Goal: Information Seeking & Learning: Learn about a topic

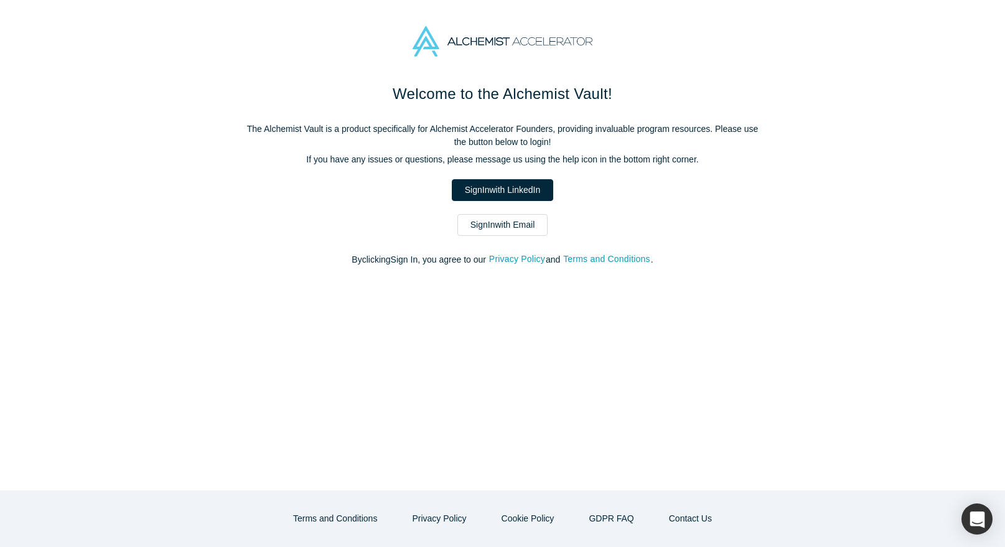
click at [495, 240] on div "Welcome to the Alchemist Vault! The Alchemist Vault is a product specifically f…" at bounding box center [503, 181] width 523 height 197
click at [498, 228] on link "Sign In with Email" at bounding box center [503, 225] width 91 height 22
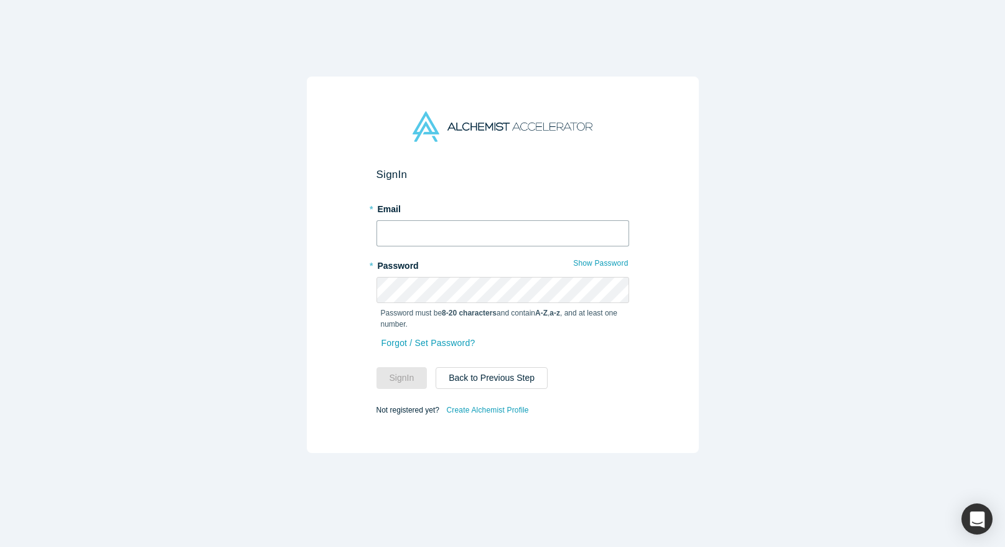
click at [495, 223] on input "text" at bounding box center [503, 233] width 253 height 26
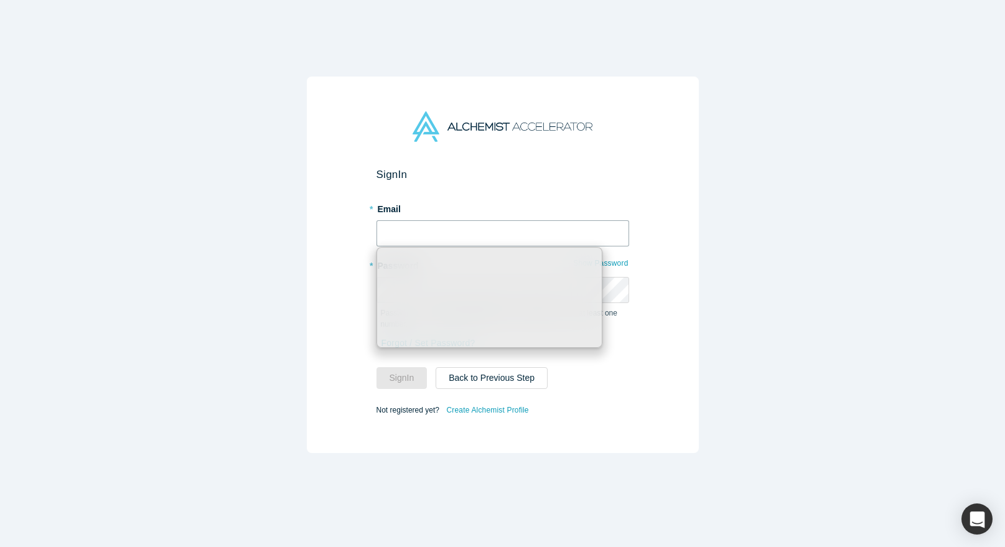
type input "[PERSON_NAME][EMAIL_ADDRESS][DOMAIN_NAME]"
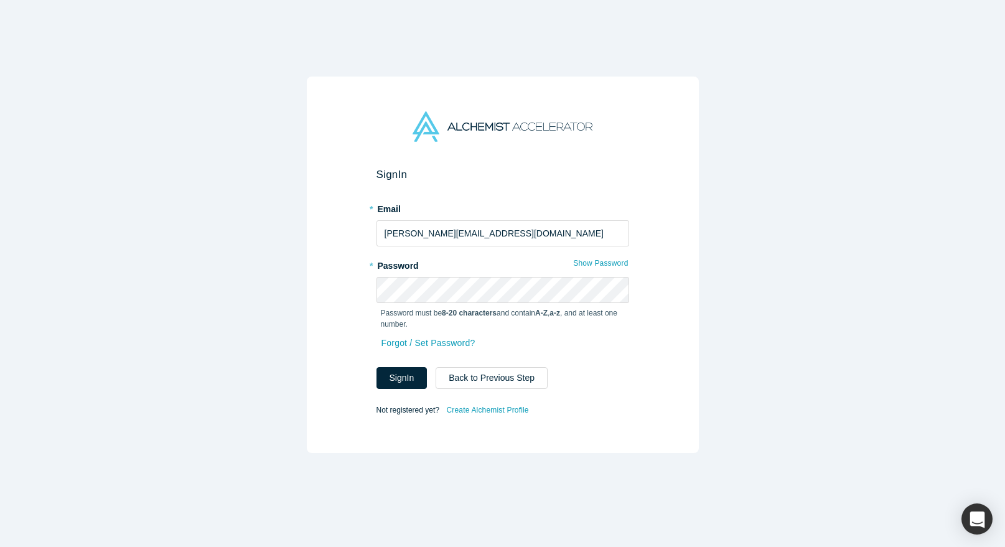
click at [395, 390] on form "Sign In * Email [PERSON_NAME][EMAIL_ADDRESS][DOMAIN_NAME] * Password Show Passw…" at bounding box center [503, 293] width 253 height 250
click at [392, 382] on button "Sign In" at bounding box center [402, 378] width 51 height 22
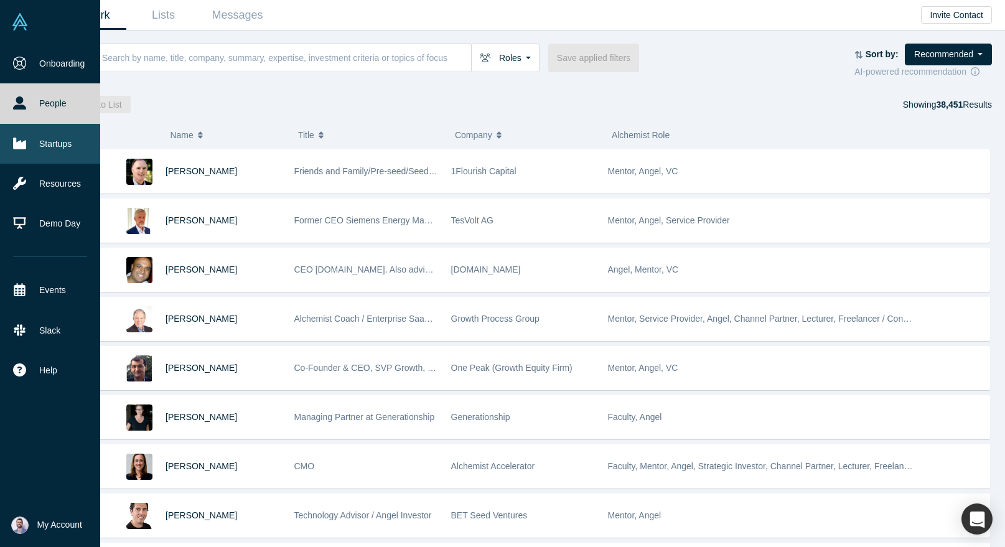
click at [38, 137] on link "Startups" at bounding box center [50, 144] width 100 height 40
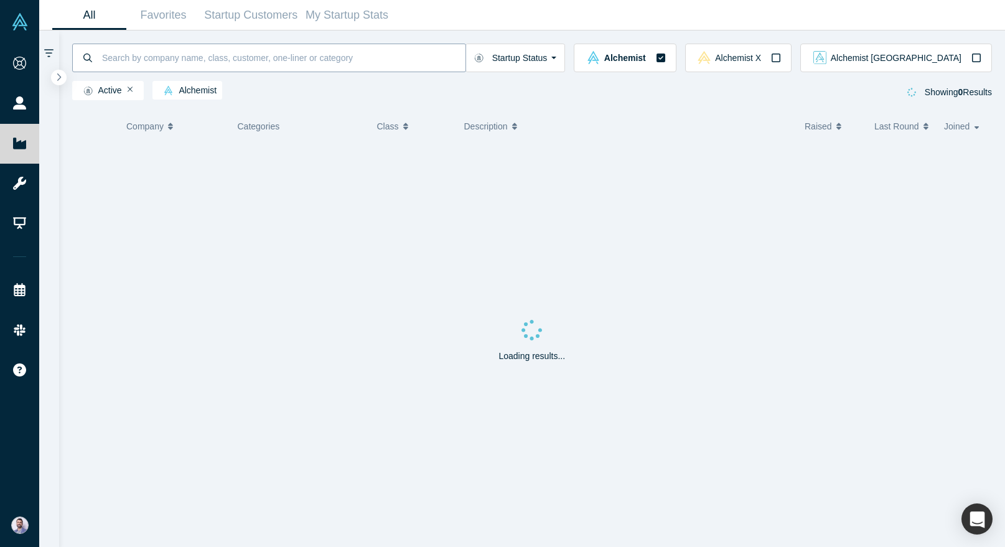
click at [265, 63] on input at bounding box center [283, 57] width 365 height 29
type input "actual"
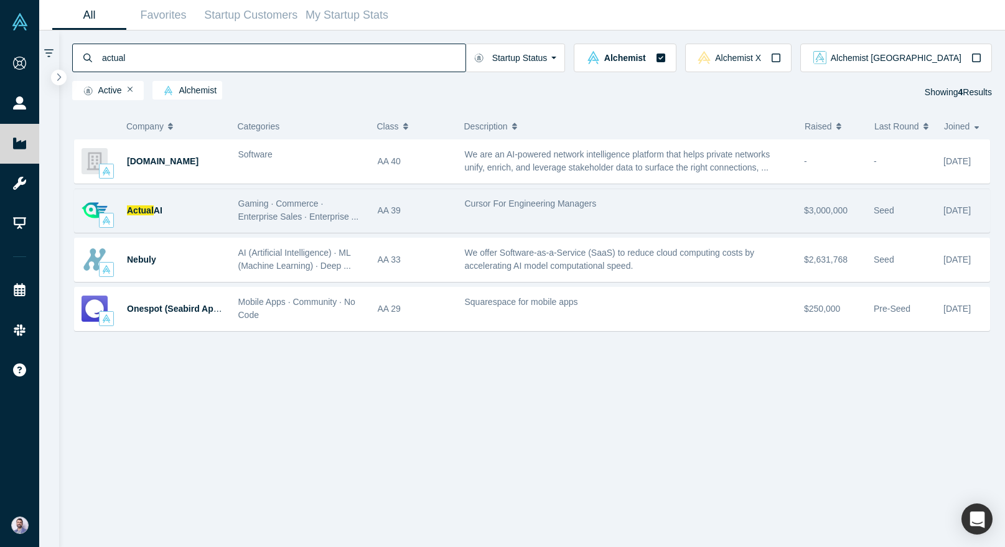
click at [162, 205] on div "Actual AI" at bounding box center [176, 210] width 98 height 43
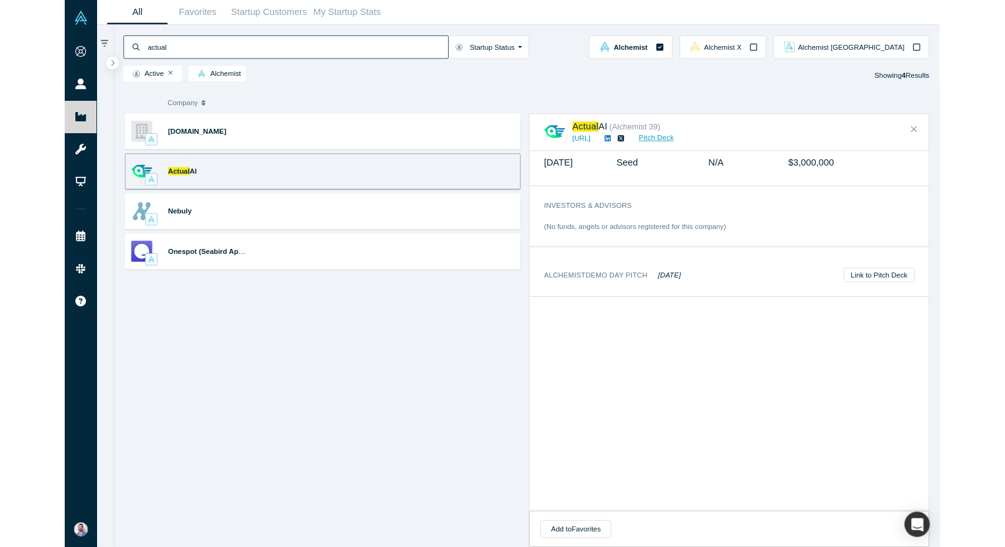
scroll to position [850, 0]
